Goal: Use online tool/utility: Utilize a website feature to perform a specific function

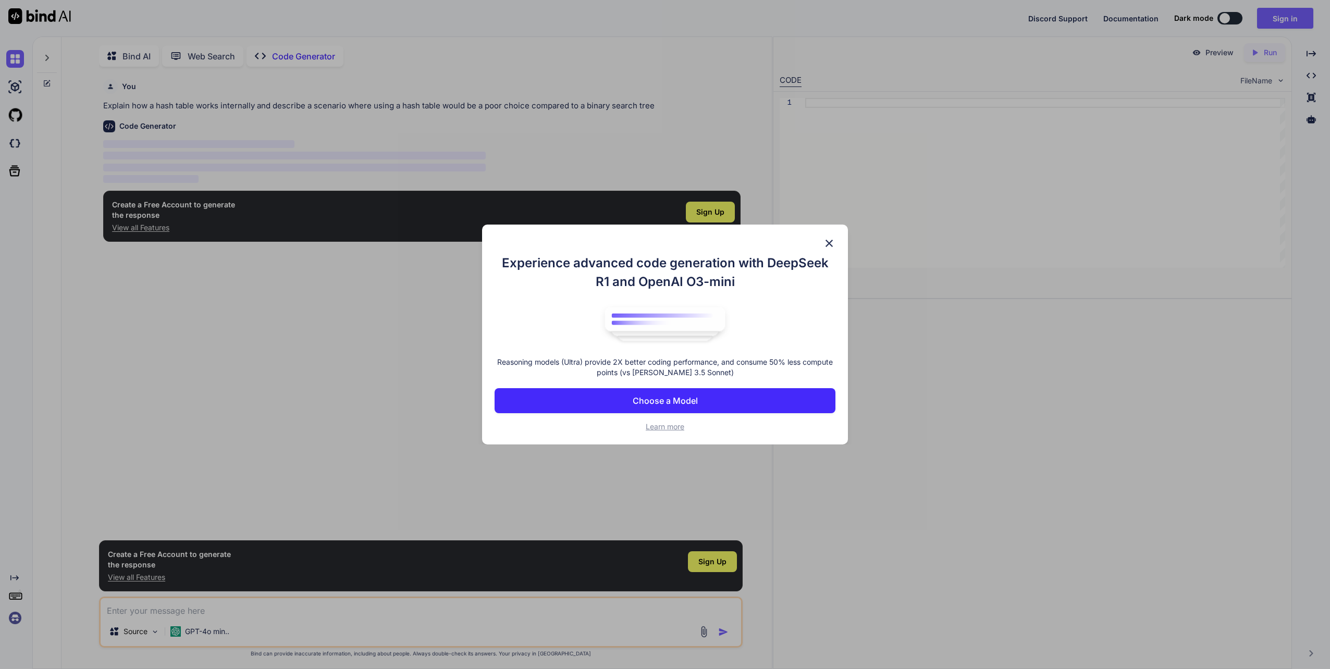
scroll to position [4, 0]
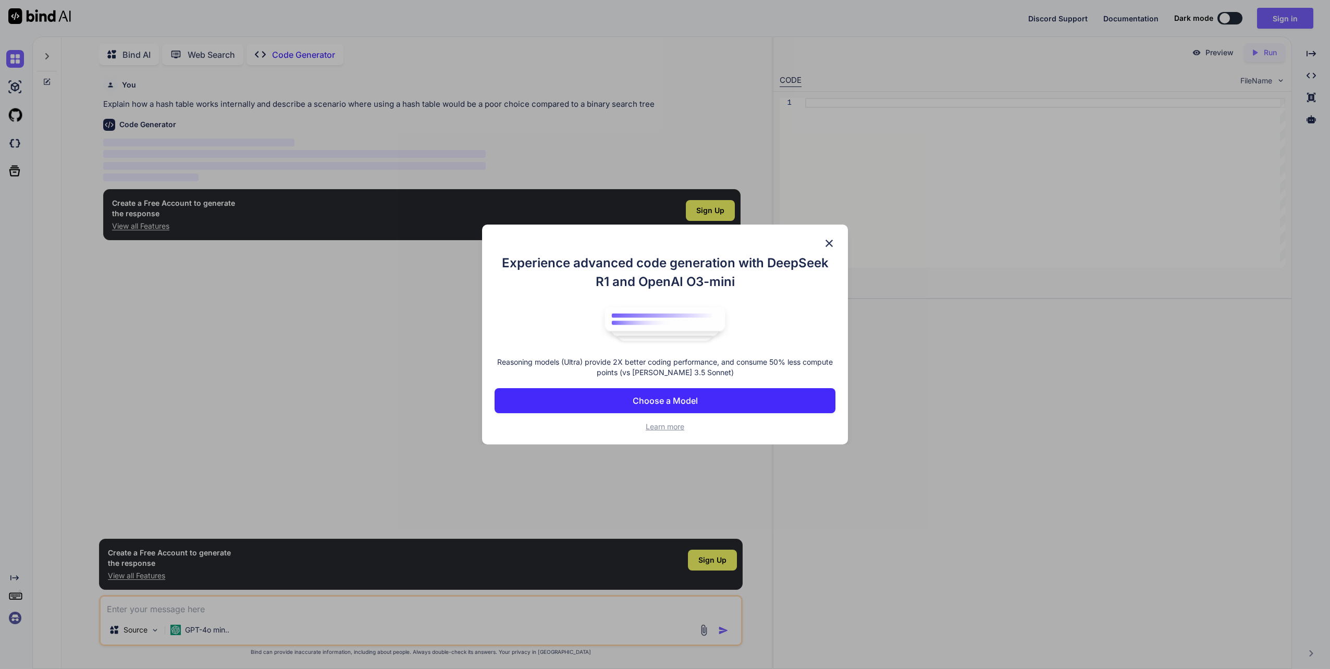
click at [707, 400] on button "Choose a Model" at bounding box center [665, 400] width 341 height 25
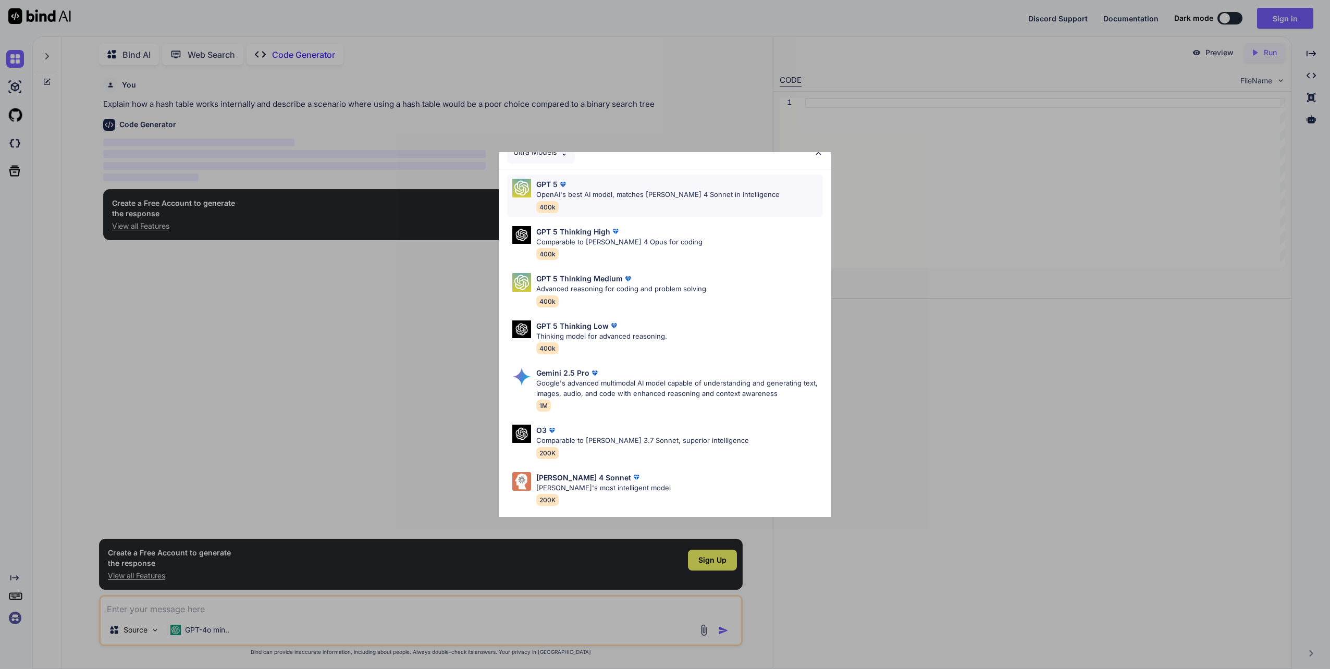
scroll to position [0, 0]
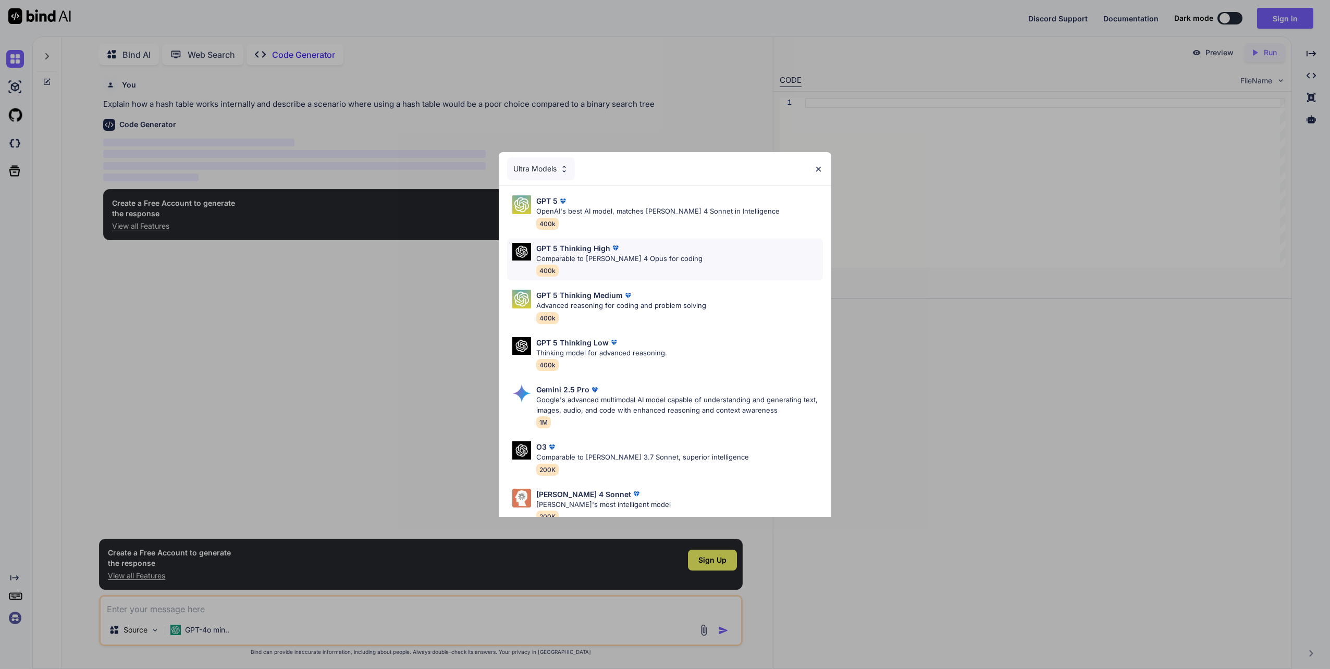
click at [705, 268] on div "GPT 5 Thinking High Comparable to [PERSON_NAME] 4 Opus for coding 400k" at bounding box center [665, 260] width 316 height 42
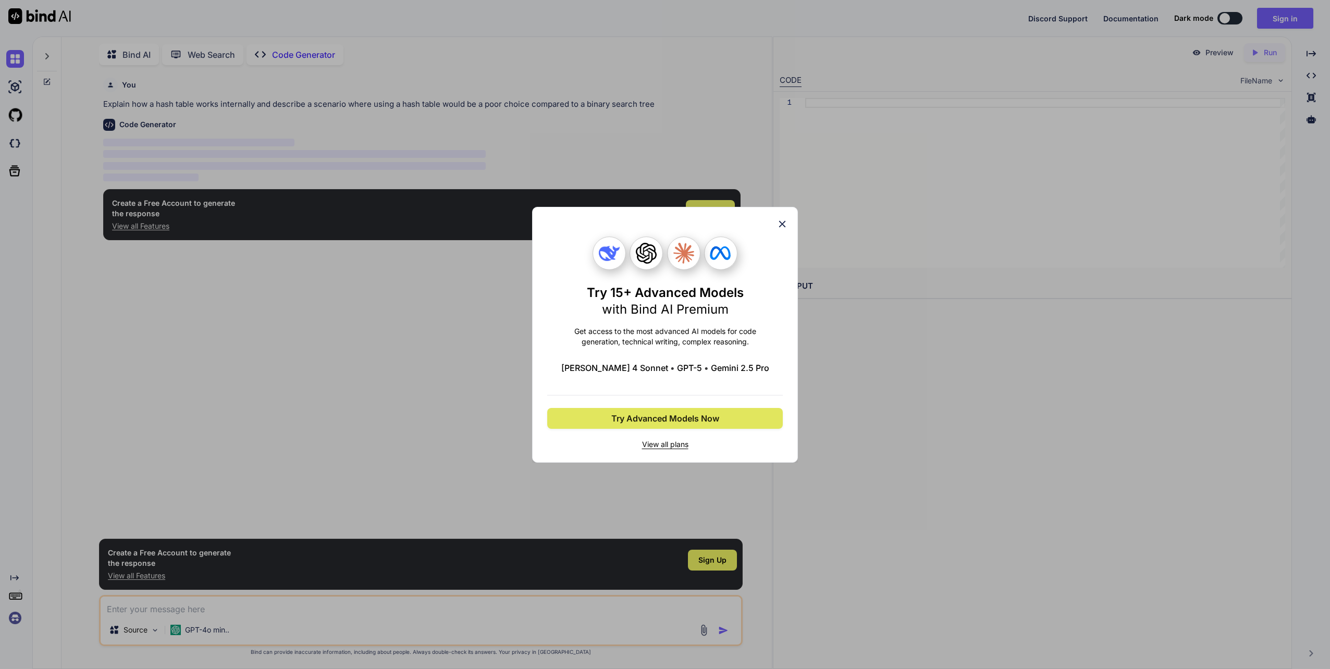
click at [687, 422] on span "Try Advanced Models Now" at bounding box center [665, 418] width 108 height 13
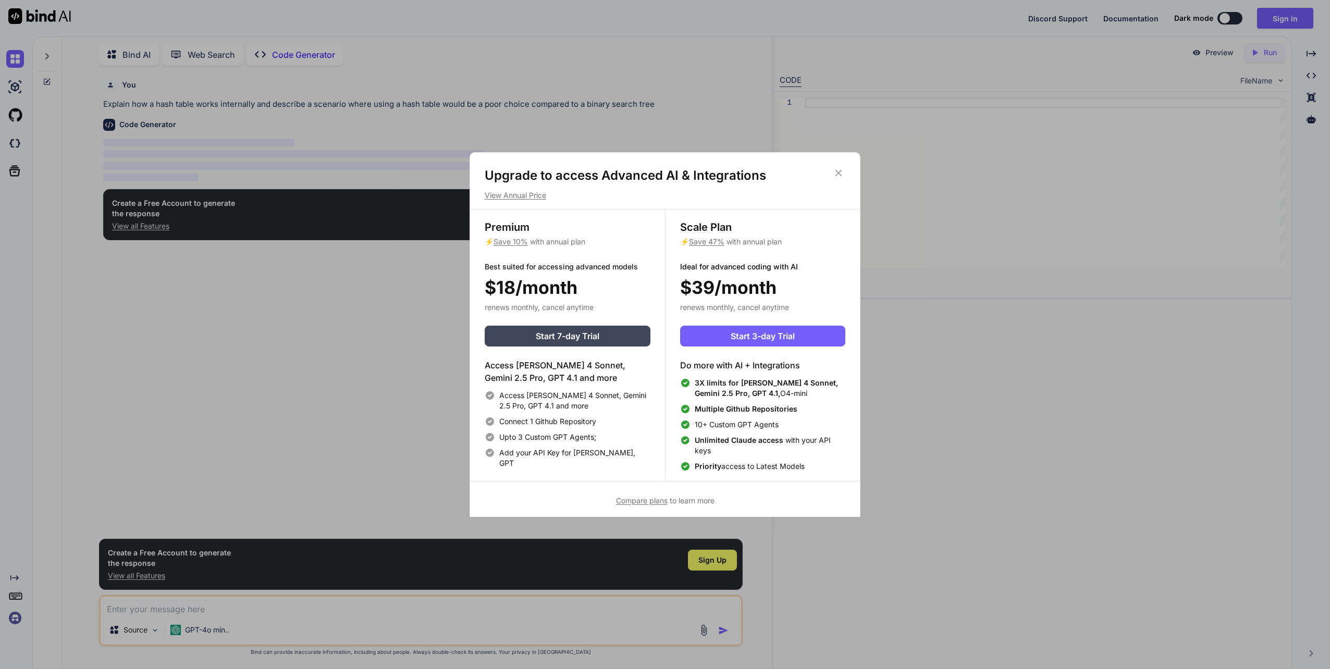
click at [843, 173] on icon at bounding box center [838, 172] width 11 height 11
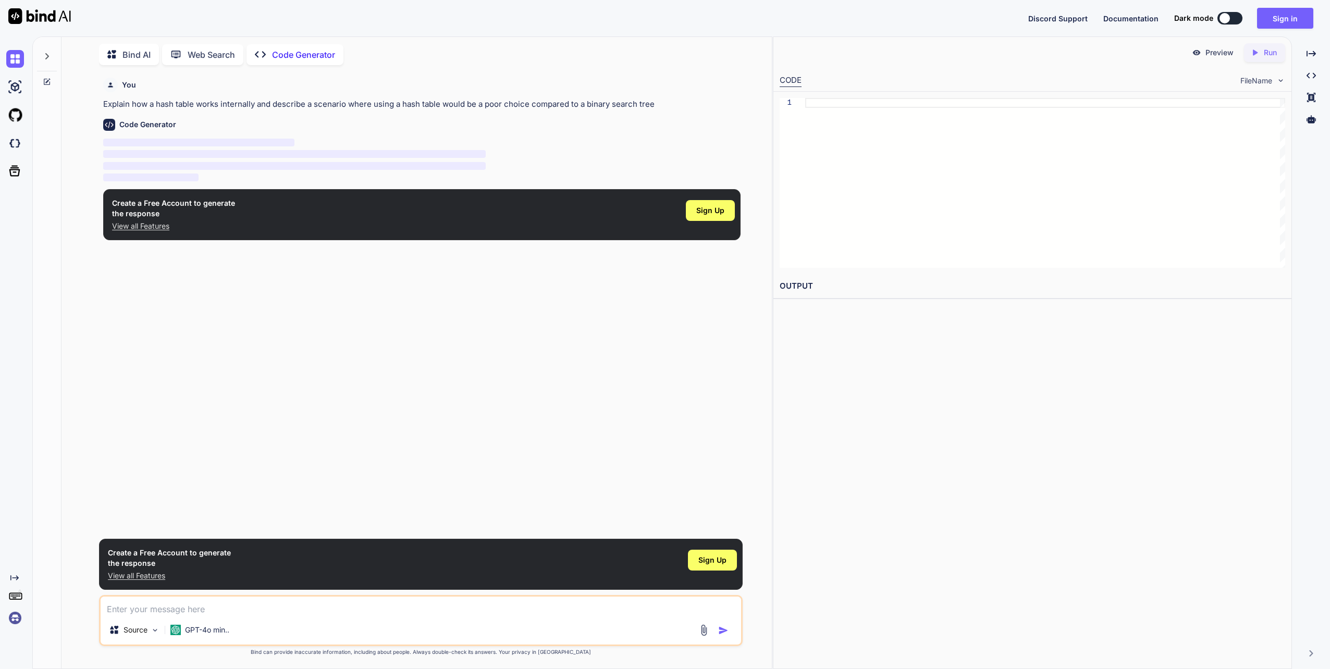
click at [226, 102] on p "Explain how a hash table works internally and describe a scenario where using a…" at bounding box center [421, 104] width 637 height 12
copy p "Explain how a hash table works internally and describe a scenario where using a…"
click at [243, 114] on div "Code Generator ‌ ‌ ‌ ‌" at bounding box center [421, 146] width 637 height 73
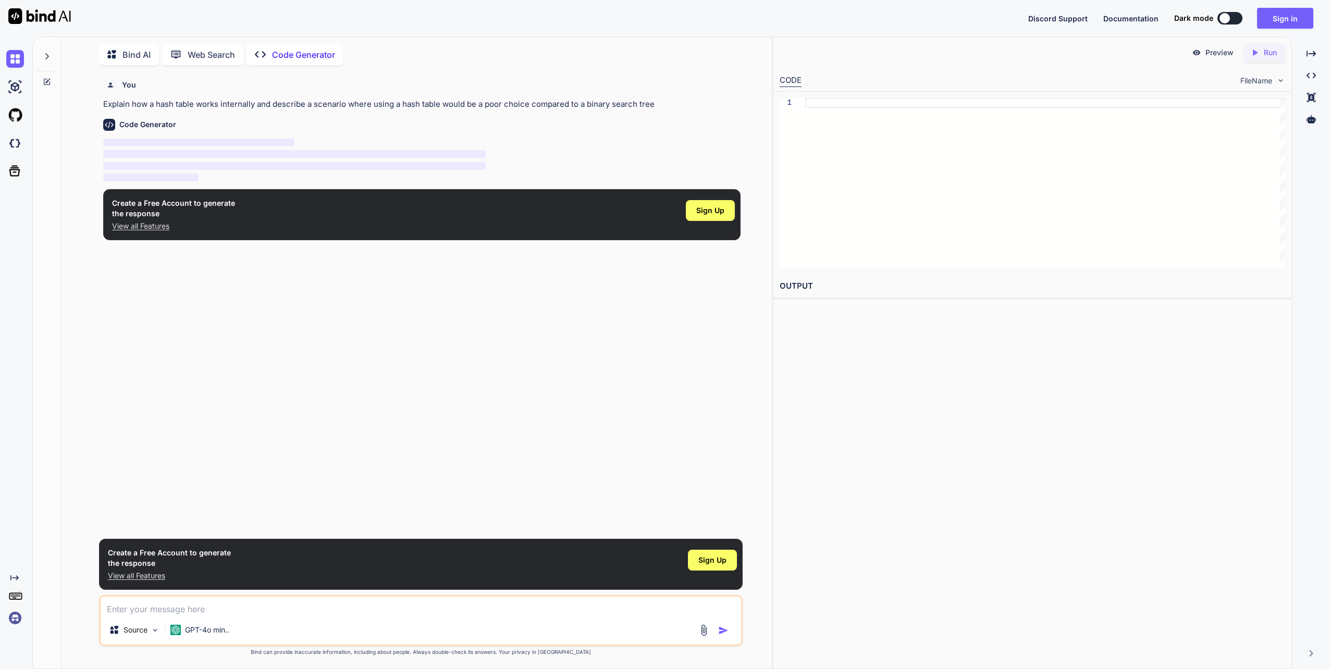
type textarea "x"
